Goal: Find specific page/section: Find specific page/section

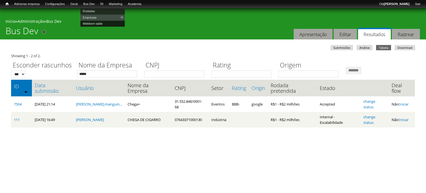
click at [92, 23] on link "Webform table" at bounding box center [102, 23] width 44 height 6
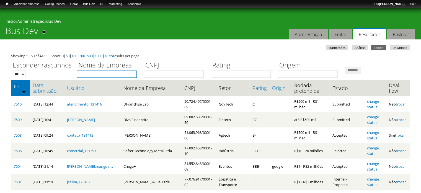
click at [84, 75] on input "Nome da Empresa" at bounding box center [107, 73] width 60 height 7
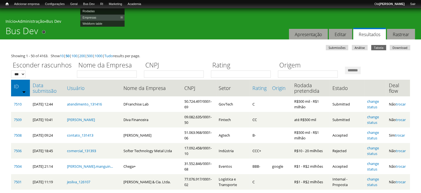
click at [91, 10] on link "Rodadas" at bounding box center [102, 11] width 44 height 6
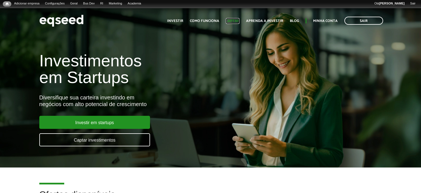
click at [239, 19] on link "Captar" at bounding box center [233, 21] width 14 height 4
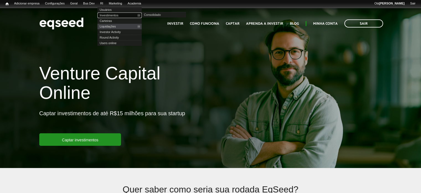
click at [112, 16] on link "Investimentos" at bounding box center [120, 15] width 44 height 6
